Goal: Check status

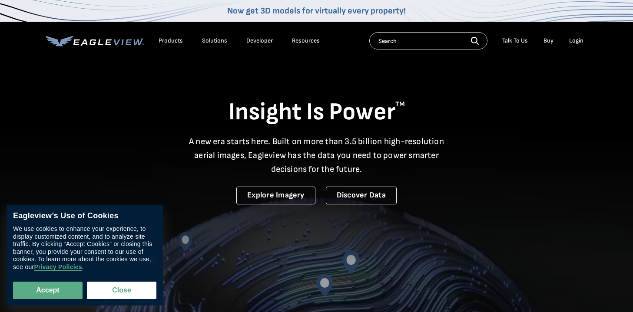
click at [576, 42] on div "Login" at bounding box center [576, 41] width 14 height 8
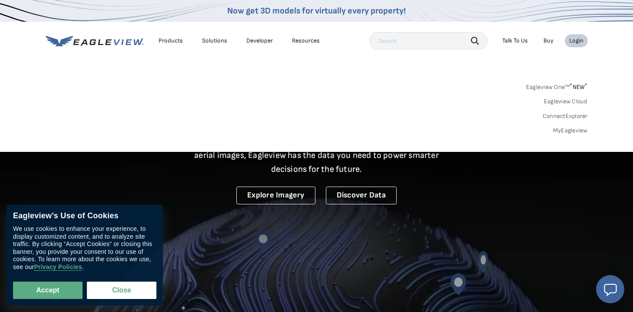
click at [576, 42] on div "Login" at bounding box center [576, 41] width 14 height 8
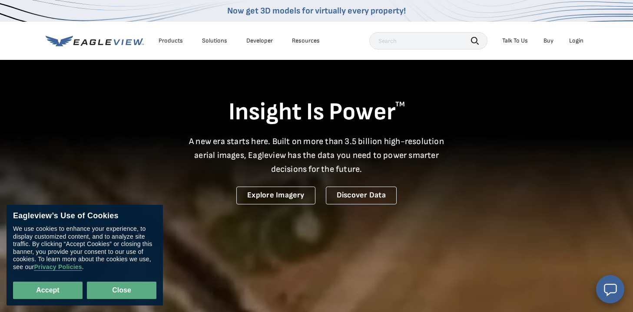
click at [145, 284] on button "Close" at bounding box center [121, 290] width 69 height 17
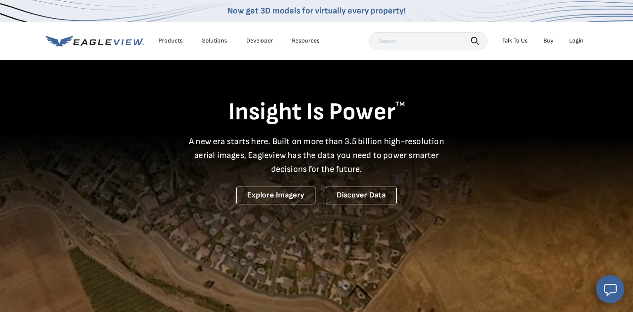
click at [571, 43] on div "Login" at bounding box center [576, 41] width 14 height 8
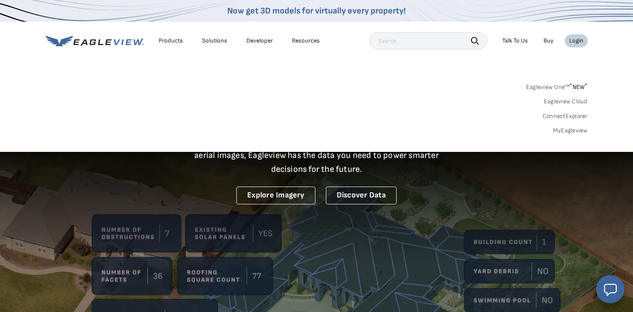
click at [571, 129] on link "MyEagleview" at bounding box center [570, 131] width 35 height 8
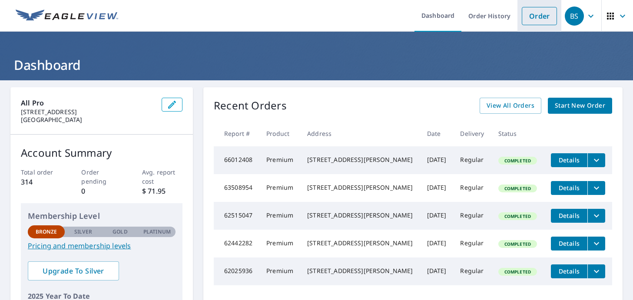
click at [535, 23] on link "Order" at bounding box center [538, 16] width 35 height 18
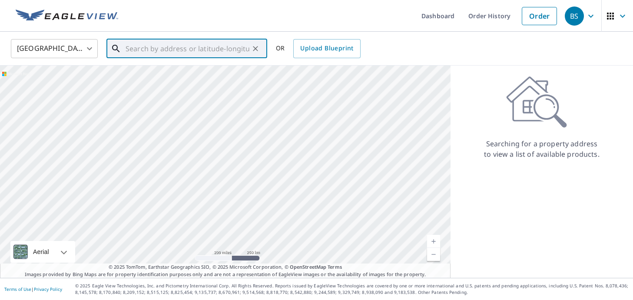
click at [139, 38] on input "text" at bounding box center [187, 48] width 124 height 24
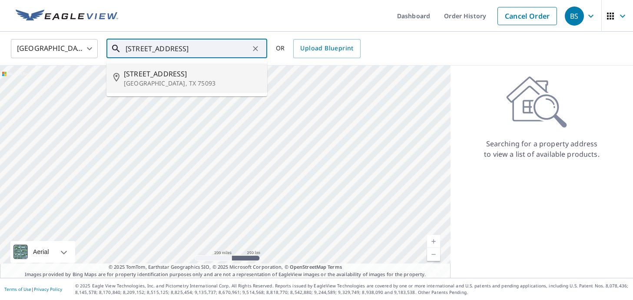
click at [171, 81] on p "[GEOGRAPHIC_DATA], TX 75093" at bounding box center [192, 83] width 136 height 9
type input "[STREET_ADDRESS][PERSON_NAME]"
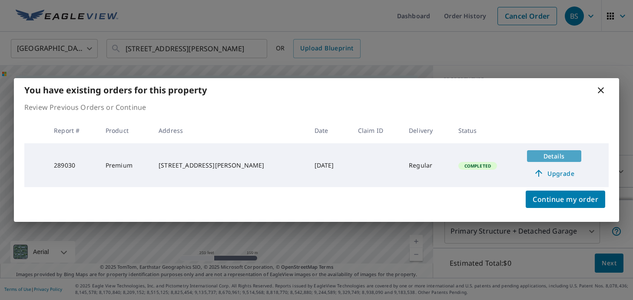
click at [533, 157] on span "Details" at bounding box center [554, 156] width 44 height 8
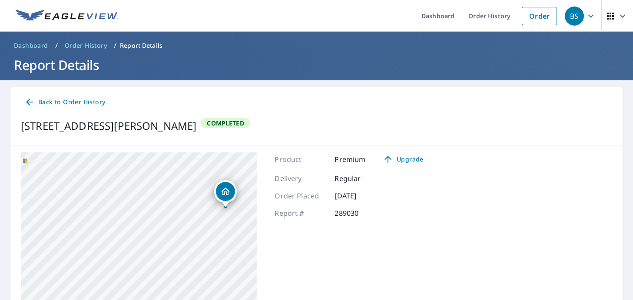
click at [196, 128] on div "[STREET_ADDRESS][PERSON_NAME]" at bounding box center [108, 126] width 175 height 16
click at [62, 98] on span "Back to Order History" at bounding box center [64, 102] width 81 height 11
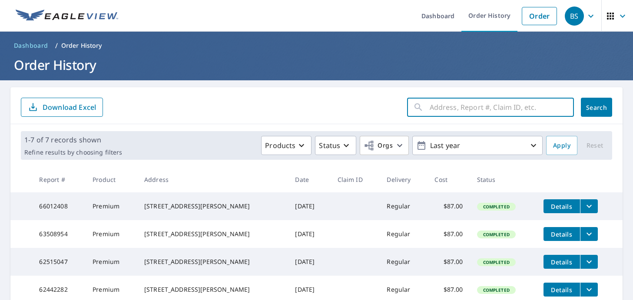
click at [468, 108] on input "text" at bounding box center [501, 107] width 144 height 24
type input "[STREET_ADDRESS]"
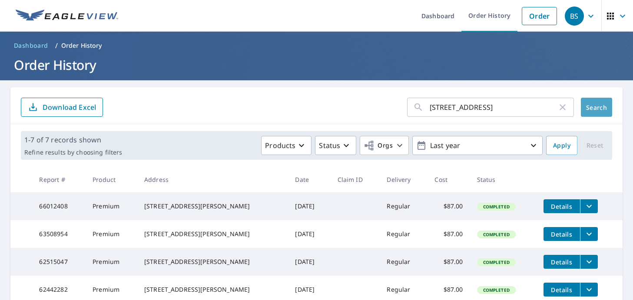
click at [607, 108] on button "Search" at bounding box center [596, 107] width 31 height 19
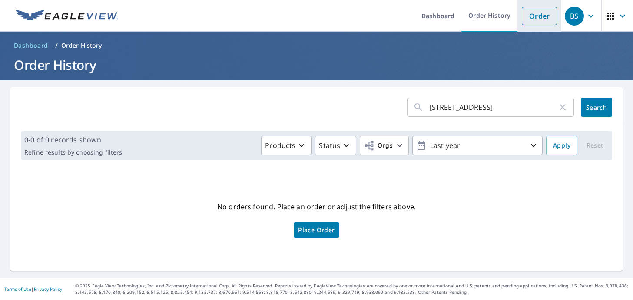
click at [535, 19] on link "Order" at bounding box center [538, 16] width 35 height 18
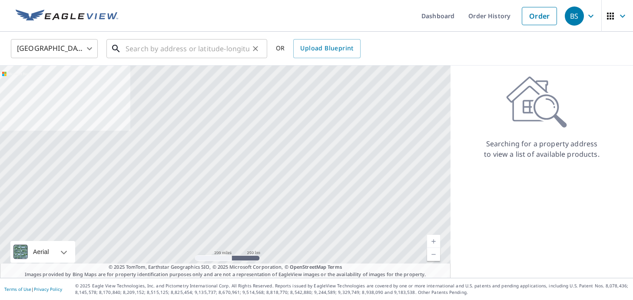
click at [229, 54] on input "text" at bounding box center [187, 48] width 124 height 24
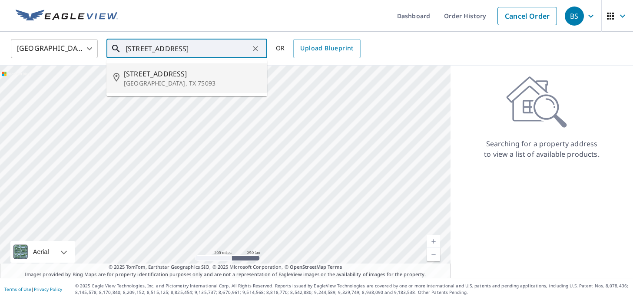
click at [182, 74] on span "[STREET_ADDRESS]" at bounding box center [192, 74] width 136 height 10
type input "[STREET_ADDRESS][PERSON_NAME]"
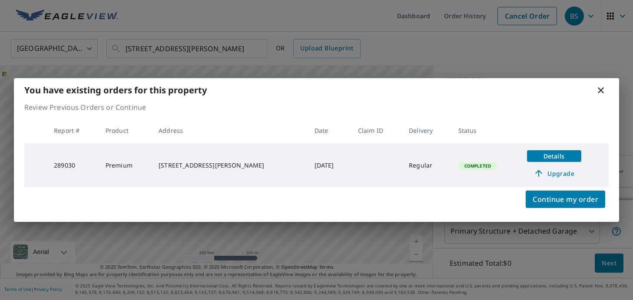
click at [539, 158] on span "Details" at bounding box center [554, 156] width 44 height 8
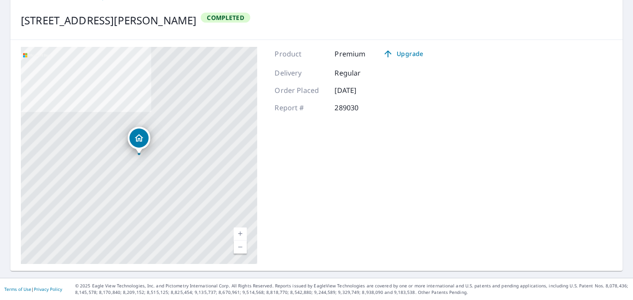
scroll to position [105, 0]
click at [243, 243] on link "Current Level 17, Zoom Out" at bounding box center [240, 247] width 13 height 13
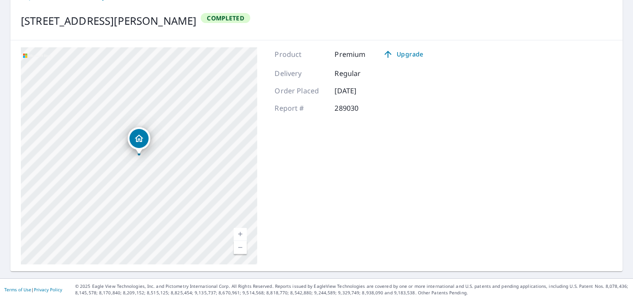
click at [243, 243] on link "Current Level 16, Zoom Out" at bounding box center [240, 247] width 13 height 13
click at [243, 243] on link "Current Level 15, Zoom Out" at bounding box center [240, 247] width 13 height 13
click at [412, 56] on span "Upgrade" at bounding box center [403, 54] width 44 height 10
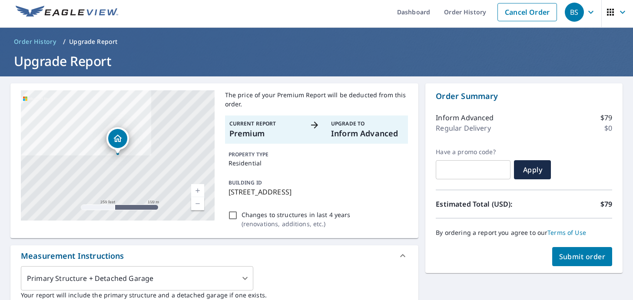
scroll to position [3, 0]
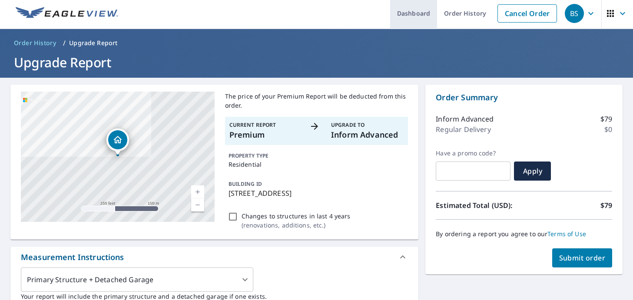
click at [412, 14] on link "Dashboard" at bounding box center [413, 13] width 47 height 32
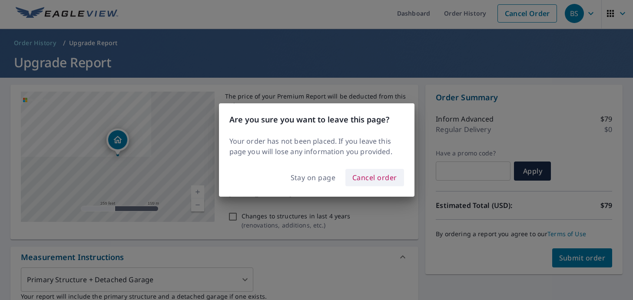
click at [365, 175] on span "Cancel order" at bounding box center [374, 178] width 45 height 12
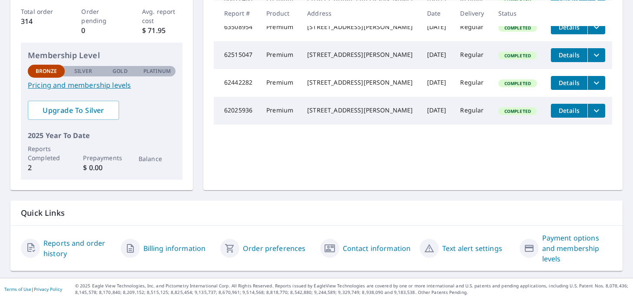
scroll to position [160, 0]
click at [77, 244] on link "Reports and order history" at bounding box center [78, 248] width 70 height 21
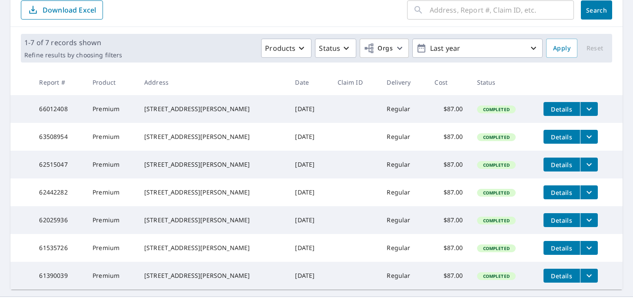
scroll to position [96, 0]
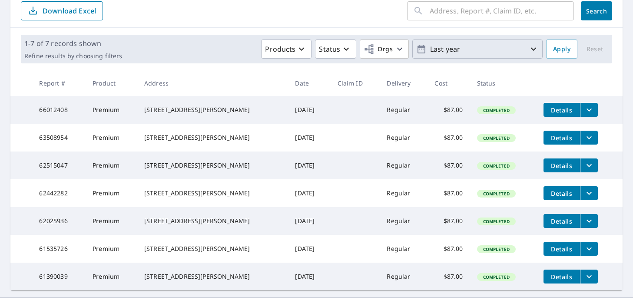
click at [463, 53] on p "Last year" at bounding box center [477, 49] width 102 height 15
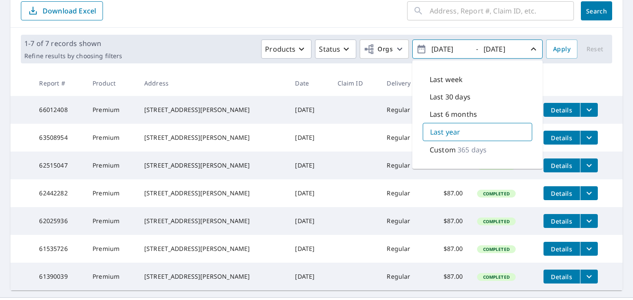
click at [450, 151] on p "Custom" at bounding box center [442, 150] width 26 height 10
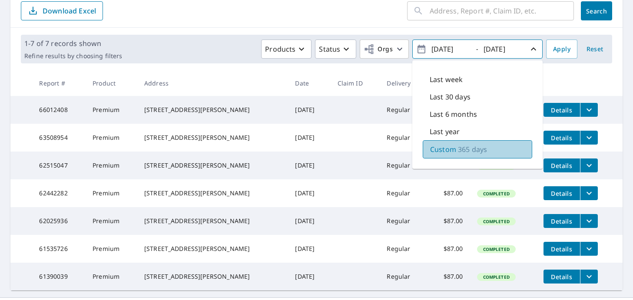
click at [450, 151] on p "Custom" at bounding box center [443, 149] width 26 height 10
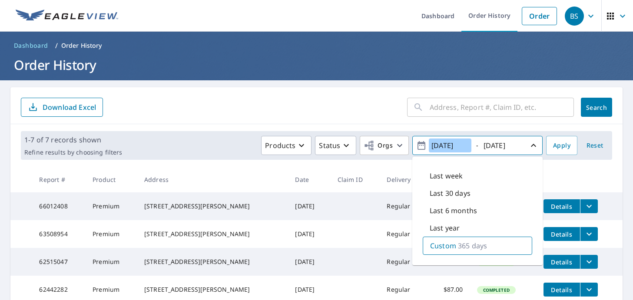
scroll to position [0, 0]
